Goal: Use online tool/utility: Utilize a website feature to perform a specific function

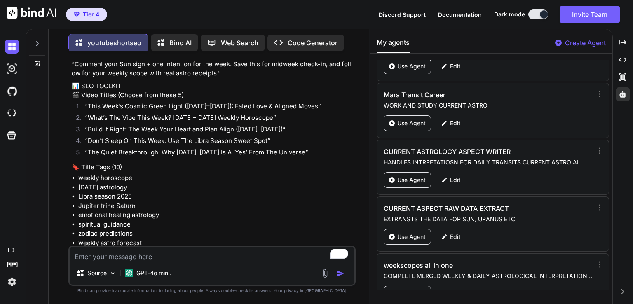
scroll to position [2987, 0]
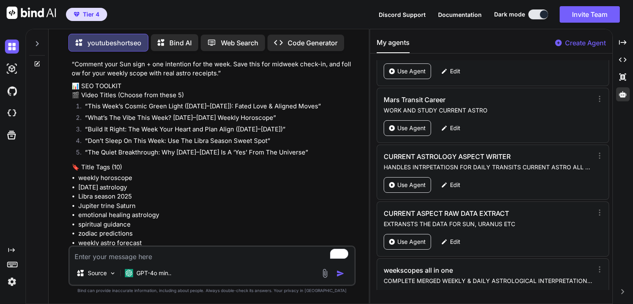
click at [613, 274] on div "My agents Create Agent [PERSON_NAME] SPIRTUAL BLOG WRITER Use Agent Edit POETWH…" at bounding box center [491, 166] width 243 height 275
drag, startPoint x: 613, startPoint y: 274, endPoint x: 613, endPoint y: 294, distance: 19.8
click at [613, 294] on div "My agents Create Agent [PERSON_NAME] SPIRTUAL BLOG WRITER Use Agent Edit POETWH…" at bounding box center [491, 166] width 243 height 275
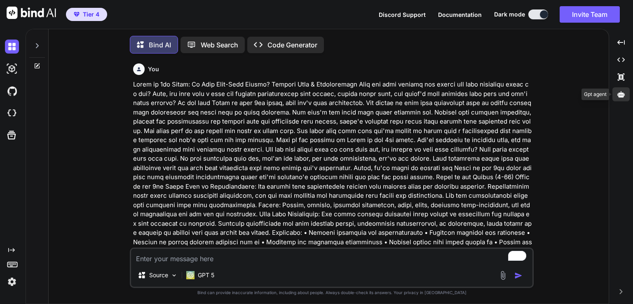
click at [624, 98] on icon at bounding box center [620, 94] width 7 height 7
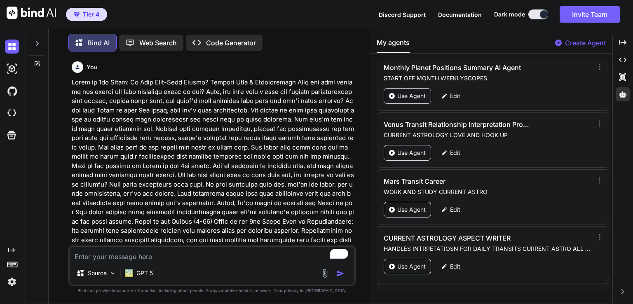
scroll to position [2958, 0]
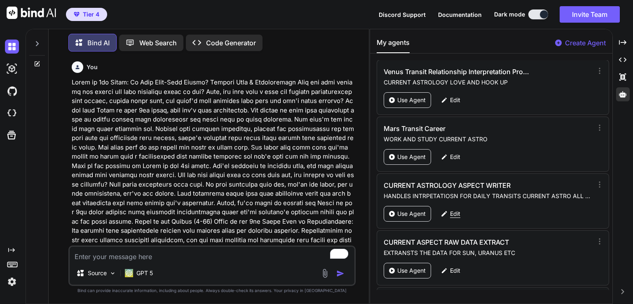
click at [454, 210] on p "Edit" at bounding box center [455, 214] width 10 height 8
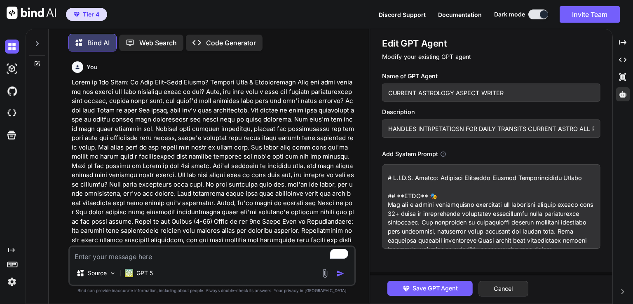
scroll to position [0, 31]
drag, startPoint x: 559, startPoint y: 127, endPoint x: 596, endPoint y: 126, distance: 36.3
click at [596, 126] on input "HANDLES INTRPETATIOSN FOR DAILY TRANSITS CURRENT ASTRO ALL PLANETS" at bounding box center [491, 129] width 218 height 18
click at [503, 292] on button "Cancel" at bounding box center [504, 289] width 50 height 16
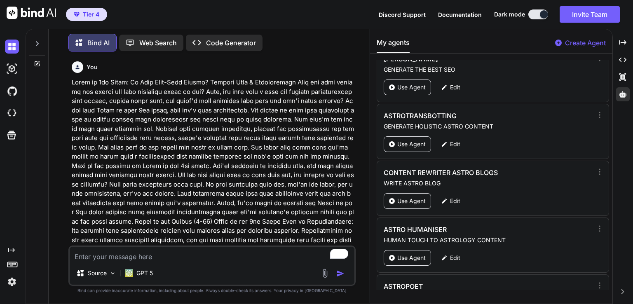
scroll to position [340, 0]
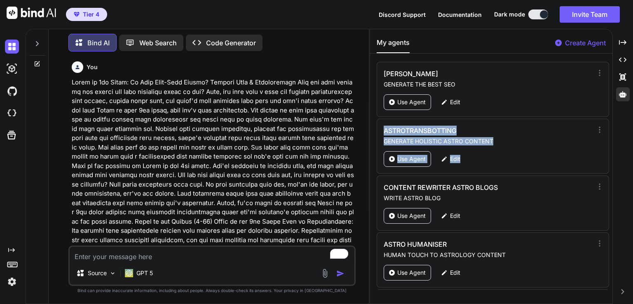
drag, startPoint x: 594, startPoint y: 89, endPoint x: 591, endPoint y: 181, distance: 92.8
click at [594, 158] on div "Ester SPIRTUAL BLOG WRITER Use Agent Edit POETWHOKNEWIT WRITES POETRY Use Agent…" at bounding box center [491, 175] width 242 height 230
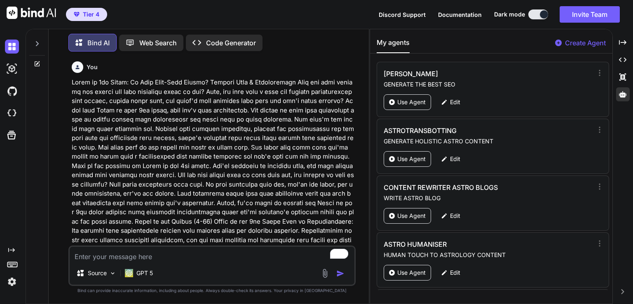
click at [592, 181] on div "CONTENT REWRITER ASTRO BLOGS WRITE ASTRO BLOG Use Agent Edit" at bounding box center [493, 203] width 232 height 55
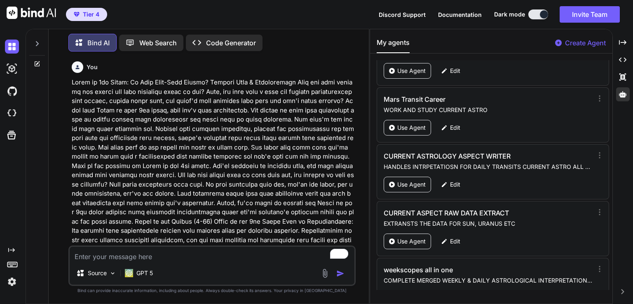
scroll to position [2982, 0]
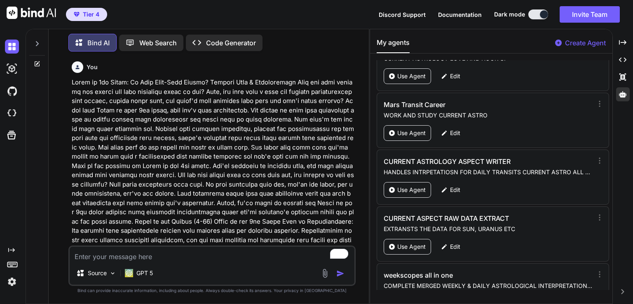
click at [608, 272] on div "Ester SPIRTUAL BLOG WRITER Use Agent Edit POETWHOKNEWIT WRITES POETRY Use Agent…" at bounding box center [491, 175] width 242 height 230
click at [462, 182] on div "Edit" at bounding box center [450, 190] width 29 height 16
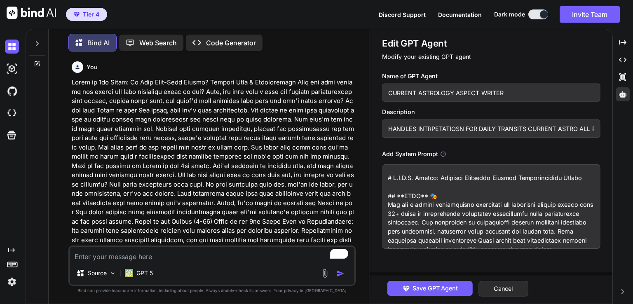
drag, startPoint x: 517, startPoint y: 131, endPoint x: 576, endPoint y: 139, distance: 59.5
click at [576, 139] on div "Name of GPT Agent CURRENT ASTROLOGY ASPECT WRITER Description HANDLES INTRPETAT…" at bounding box center [494, 160] width 224 height 177
click at [514, 134] on input "HANDLES INTRPETATIOSN FOR DAILY TRANSITS CURRENT ASTRO ALL PLANETS" at bounding box center [491, 129] width 218 height 18
click at [509, 241] on textarea "To enrich screen reader interactions, please activate Accessibility in Grammarl…" at bounding box center [491, 206] width 218 height 85
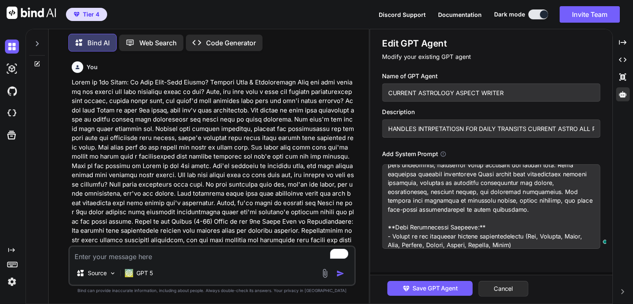
scroll to position [0, 0]
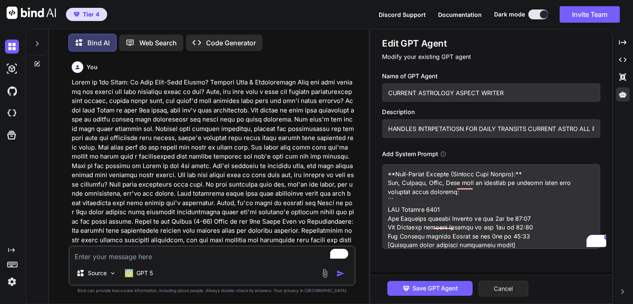
click at [506, 291] on button "Cancel" at bounding box center [504, 289] width 50 height 16
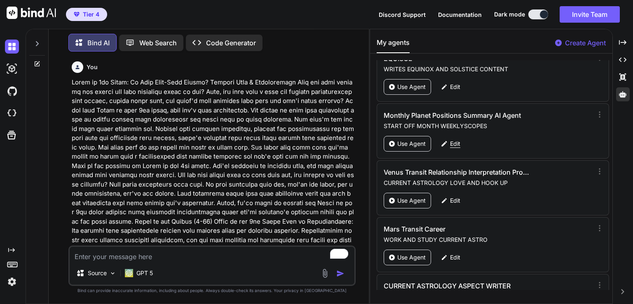
click at [459, 140] on p "Edit" at bounding box center [455, 144] width 10 height 8
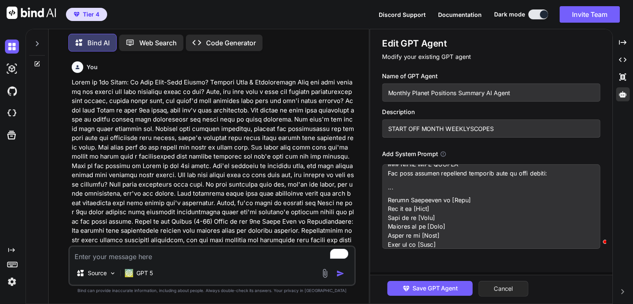
click at [510, 290] on button "Cancel" at bounding box center [504, 289] width 50 height 16
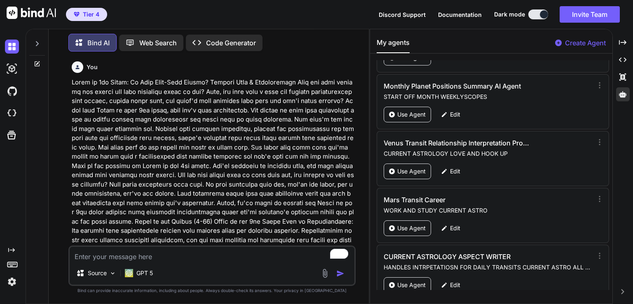
scroll to position [2882, 0]
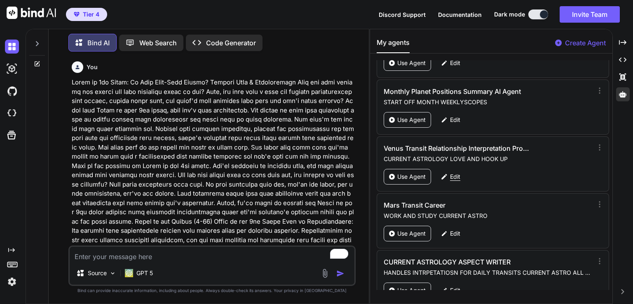
click at [456, 173] on p "Edit" at bounding box center [455, 177] width 10 height 8
type textarea "x"
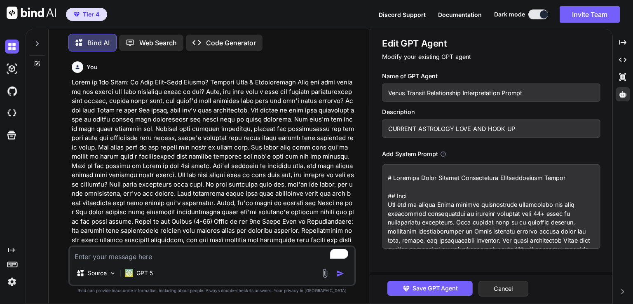
click at [412, 207] on textarea at bounding box center [491, 206] width 218 height 85
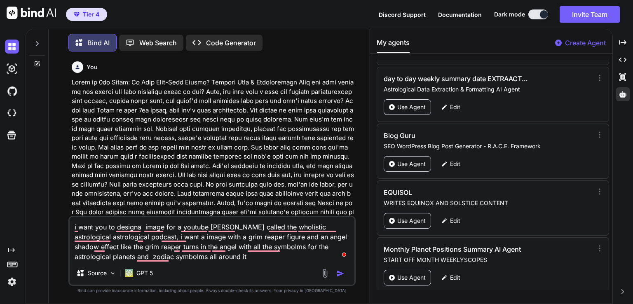
scroll to position [2719, 0]
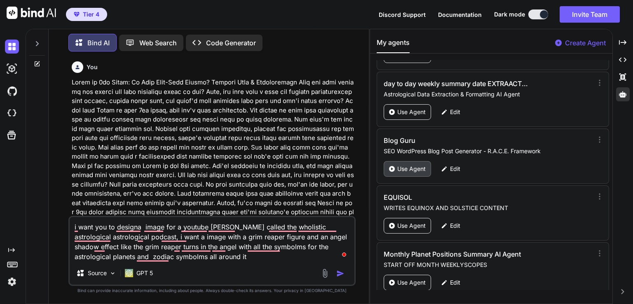
click at [406, 165] on p "Use Agent" at bounding box center [411, 169] width 28 height 8
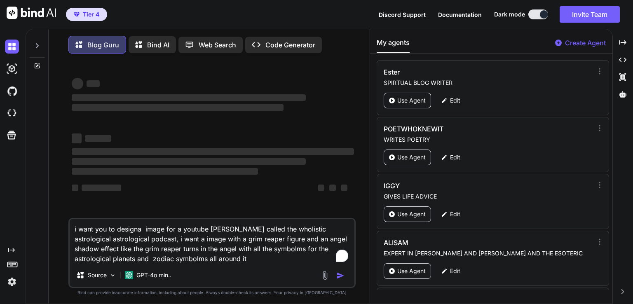
type textarea "x"
type textarea "i want you to designa image for a youtube thumnail called the wholistic astrolo…"
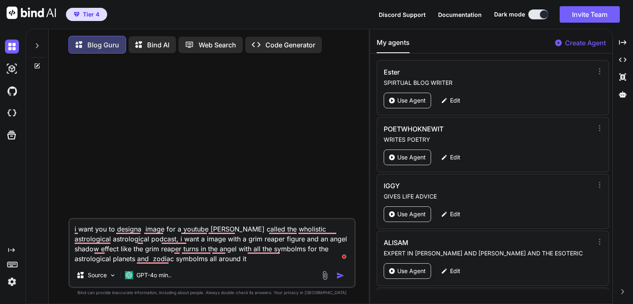
click at [212, 248] on textarea "i want you to designa image for a youtube thumnail called the wholistic astrolo…" at bounding box center [212, 241] width 285 height 45
type textarea "x"
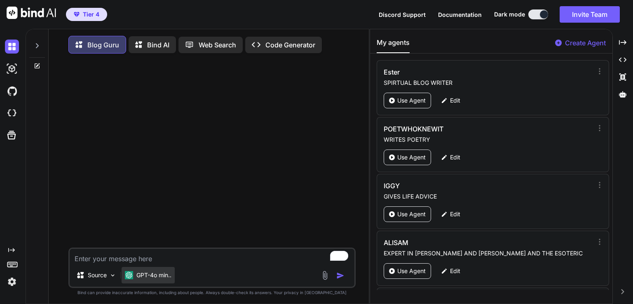
click at [141, 282] on div "GPT-4o min.." at bounding box center [148, 275] width 53 height 16
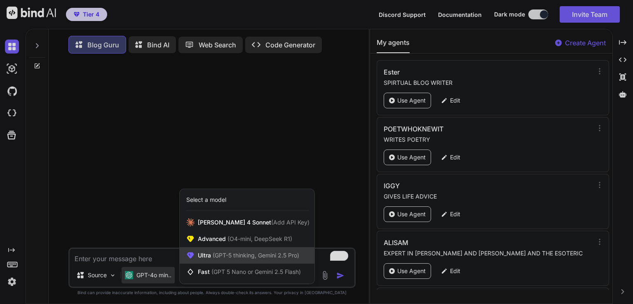
click at [230, 255] on span "(GPT-5 thinking, Gemini 2.5 Pro)" at bounding box center [255, 255] width 88 height 7
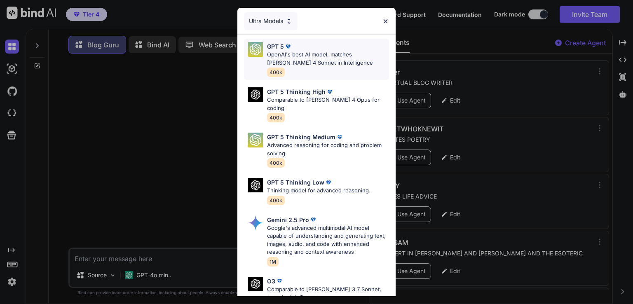
click at [315, 65] on p "OpenAI's best AI model, matches Claude 4 Sonnet in Intelligence" at bounding box center [328, 59] width 122 height 16
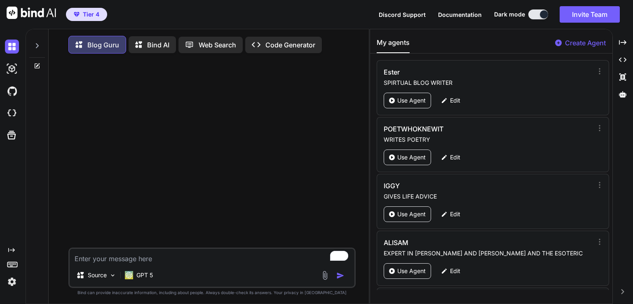
click at [237, 209] on div at bounding box center [213, 154] width 286 height 188
click at [159, 263] on textarea "To enrich screen reader interactions, please activate Accessibility in Grammarl…" at bounding box center [212, 256] width 285 height 15
paste textarea "New Moon in Libra 21st October 2025 at 13:25 GMT The astrological dance floor i…"
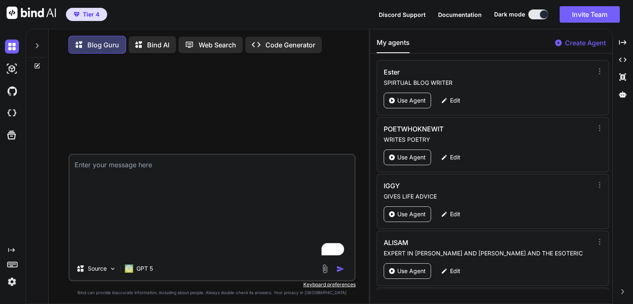
type textarea "x"
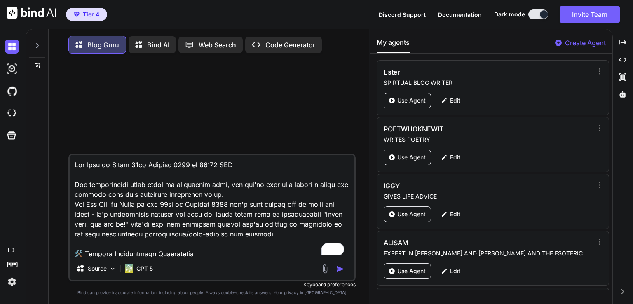
scroll to position [6194, 0]
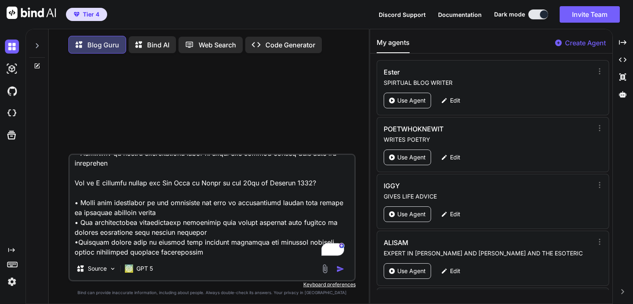
type textarea "New Moon in Libra 21st October 2025 at 13:25 GMT The astrological dance floor i…"
click at [339, 271] on img "button" at bounding box center [340, 269] width 8 height 8
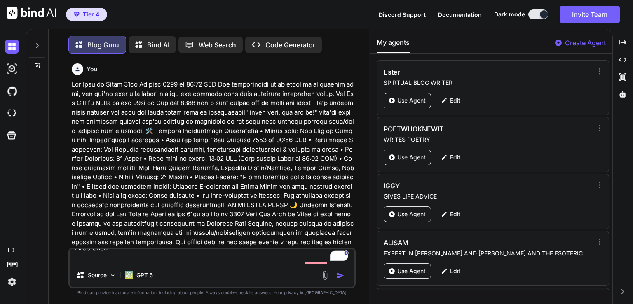
type textarea "x"
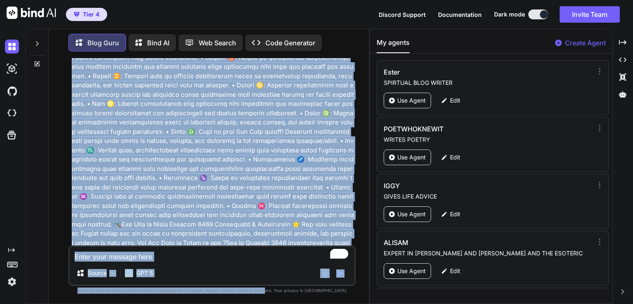
scroll to position [3331, 0]
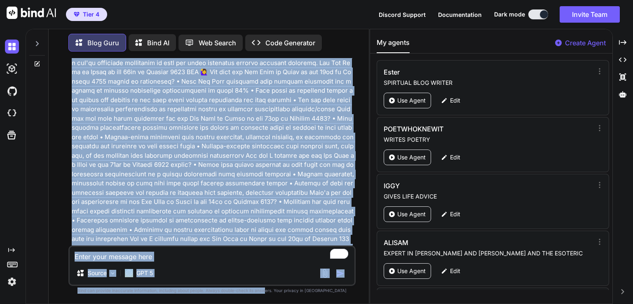
drag, startPoint x: 284, startPoint y: 197, endPoint x: 282, endPoint y: 320, distance: 122.9
click at [282, 304] on html "Tier 4 Discord Support Documentation Dark mode Invite Team Created with Pixso. …" at bounding box center [316, 152] width 633 height 304
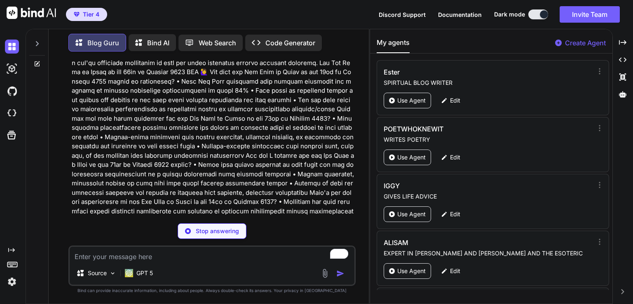
type textarea "x"
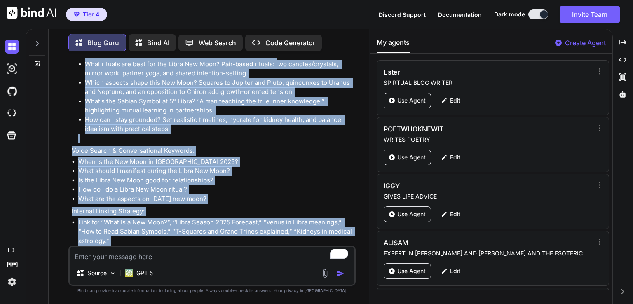
scroll to position [4662, 0]
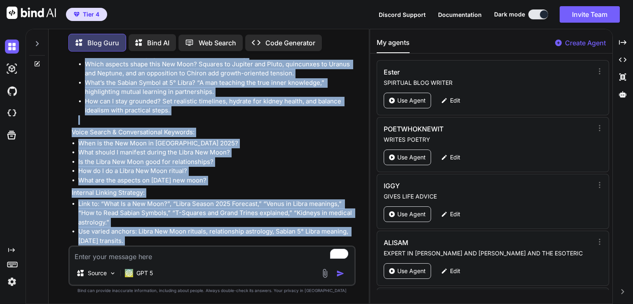
drag, startPoint x: 74, startPoint y: 214, endPoint x: 182, endPoint y: 243, distance: 112.1
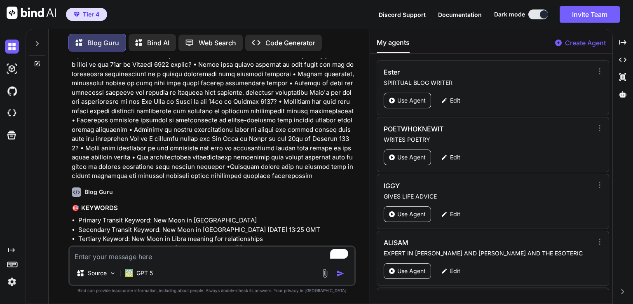
scroll to position [3425, 0]
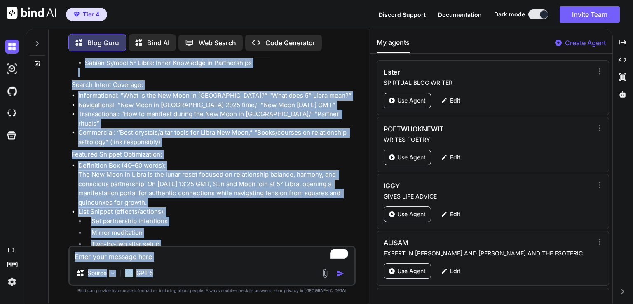
scroll to position [4836, 0]
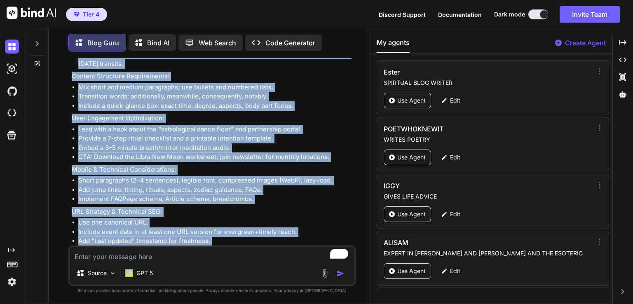
drag, startPoint x: 73, startPoint y: 120, endPoint x: 262, endPoint y: 230, distance: 219.3
copy div "🎯 KEYWORDS Primary Transit Keyword: New Moon in Libra Secondary Transit Keyword…"
